Goal: Communication & Community: Answer question/provide support

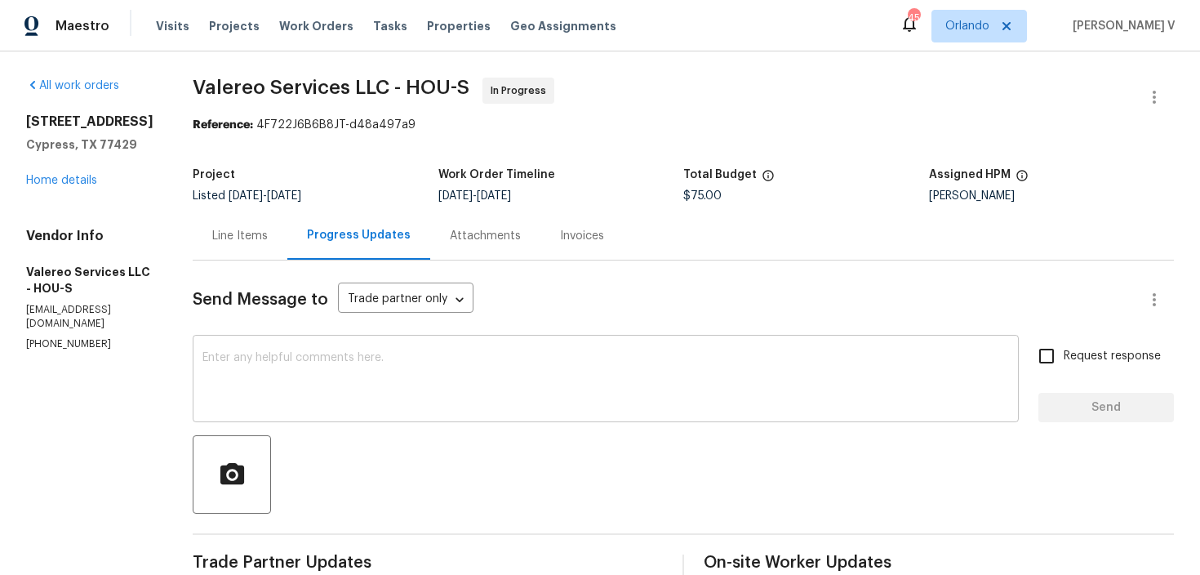
click at [285, 361] on textarea at bounding box center [605, 380] width 806 height 57
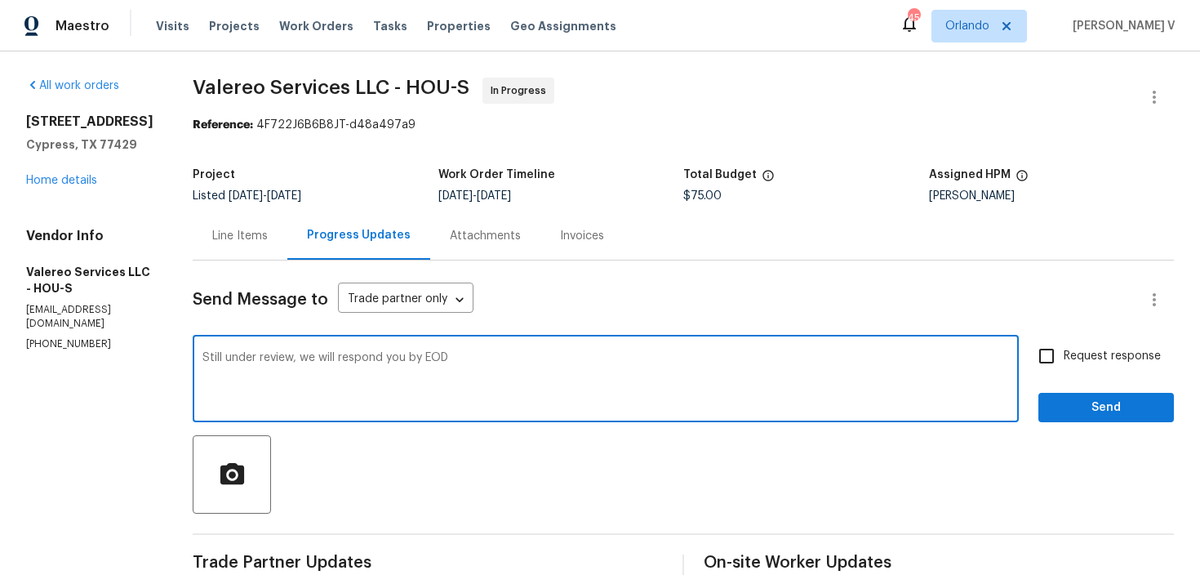
click at [285, 361] on textarea "Still under review, we will respond you by EOD" at bounding box center [605, 380] width 806 height 57
paste textarea ""It’s still under review. We’ll get back to you by EOD.""
click at [202, 357] on textarea ""It’s still under review. We’ll get back to you by EOD."" at bounding box center [605, 380] width 806 height 57
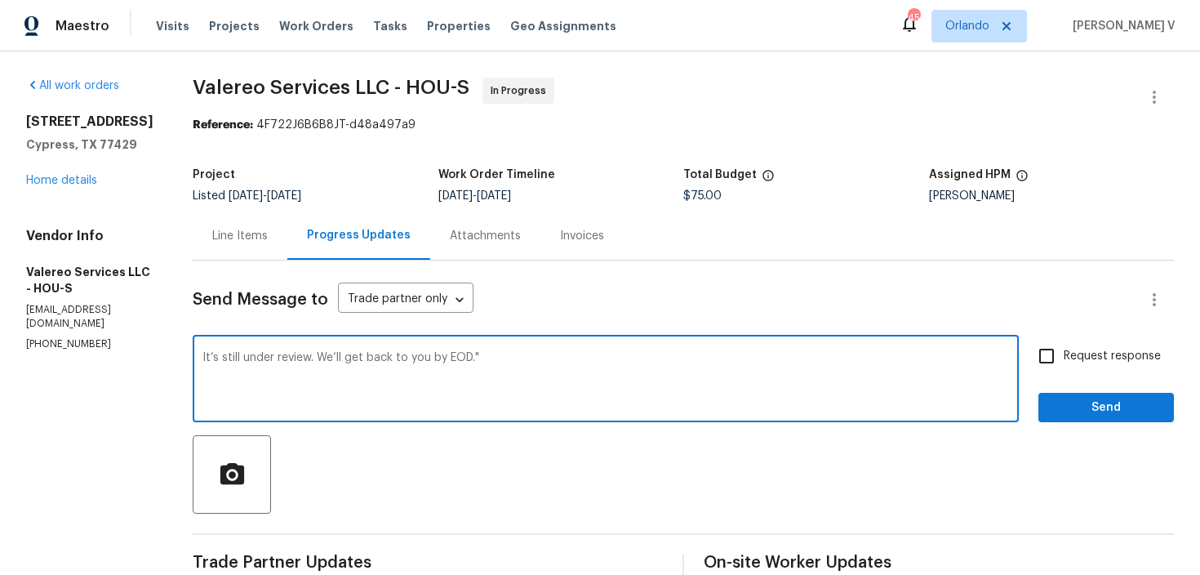
click at [575, 362] on textarea "It’s still under review. We’ll get back to you by EOD."" at bounding box center [605, 380] width 806 height 57
type textarea "It’s still under review. We’ll get back to you by EOD. Thanks."
click at [1090, 413] on span "Send" at bounding box center [1105, 407] width 109 height 20
